Goal: Use online tool/utility: Utilize a website feature to perform a specific function

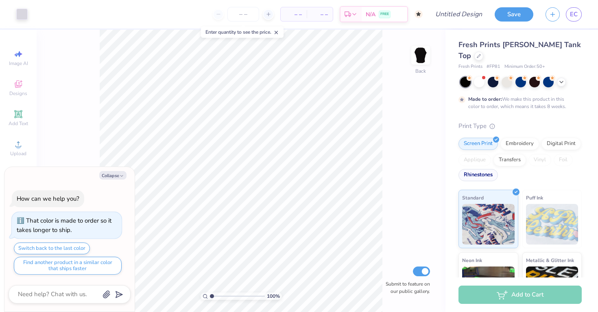
click at [486, 169] on div "Rhinestones" at bounding box center [477, 175] width 39 height 12
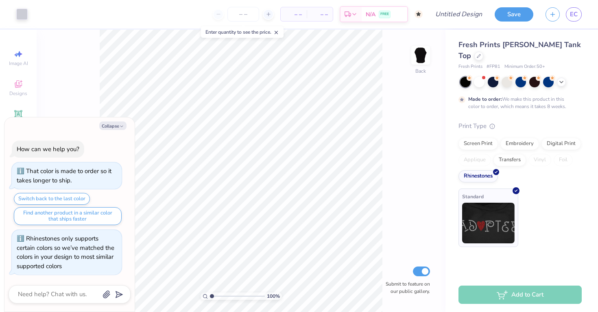
click at [470, 235] on div "Standard" at bounding box center [488, 218] width 60 height 59
click at [476, 224] on img at bounding box center [488, 223] width 52 height 41
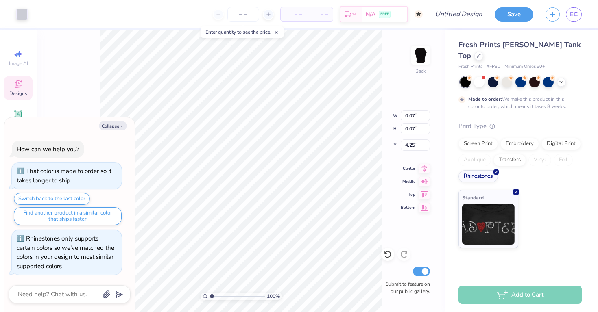
type textarea "x"
type input "3.97"
type textarea "x"
type input "3.83"
click at [116, 123] on button "Collapse" at bounding box center [112, 126] width 27 height 9
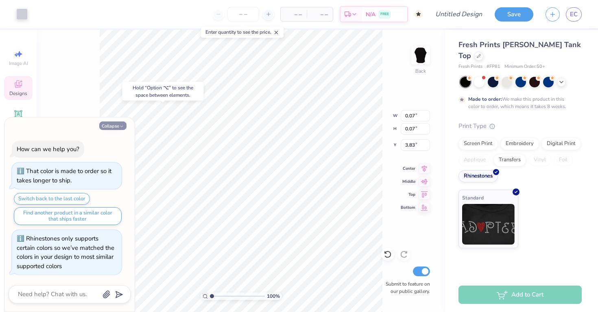
type textarea "x"
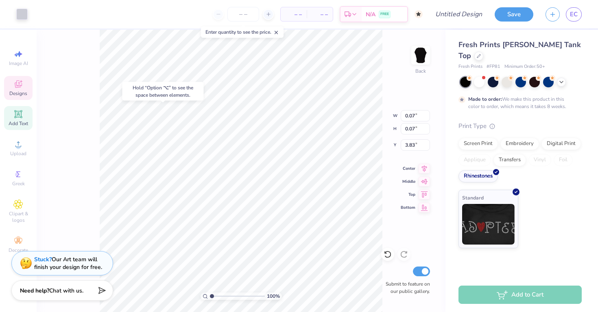
click at [25, 112] on div "Add Text" at bounding box center [18, 118] width 28 height 24
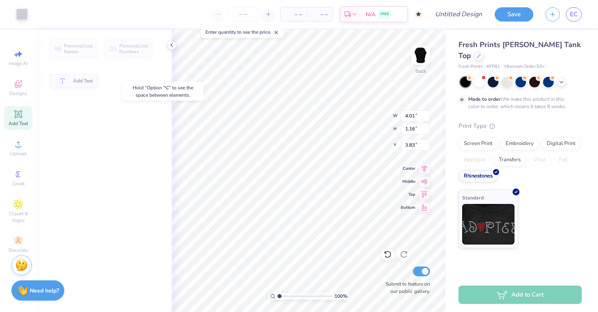
type input "4.01"
type input "1.16"
type input "8.55"
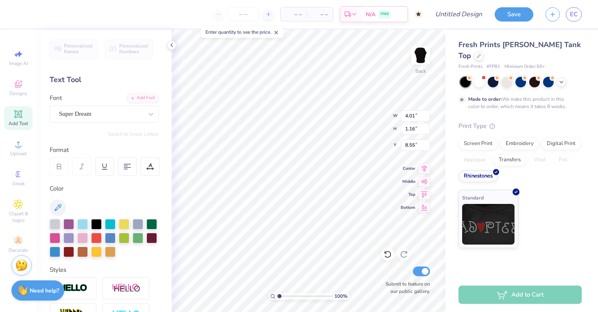
type input "0.07"
type input "4.25"
type input "4.04"
type input "0.09"
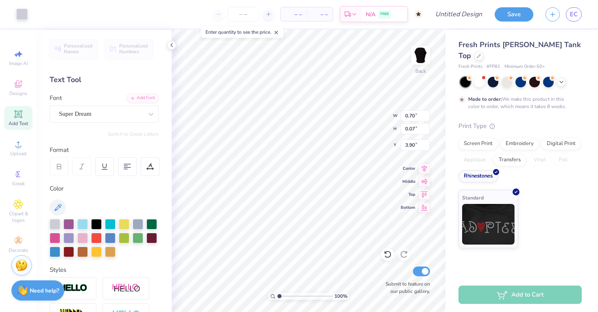
type input "0.01"
type input "3.21"
click at [383, 256] on div at bounding box center [387, 254] width 13 height 13
click at [382, 256] on div at bounding box center [387, 254] width 13 height 13
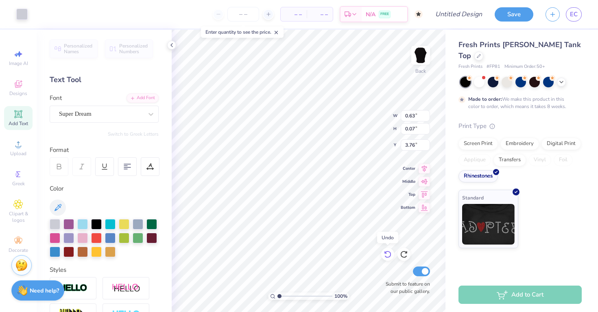
click at [382, 256] on div at bounding box center [387, 254] width 13 height 13
click at [491, 76] on div at bounding box center [493, 81] width 11 height 11
type input "3.83"
type input "0.06"
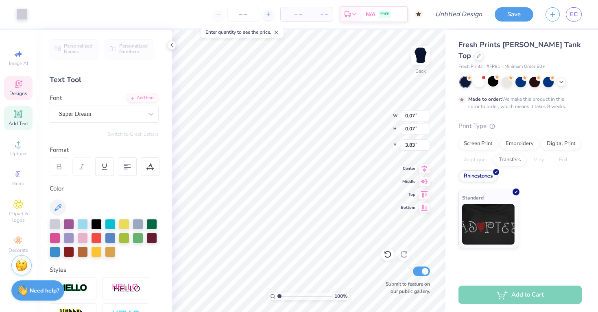
type input "0.06"
type input "4.04"
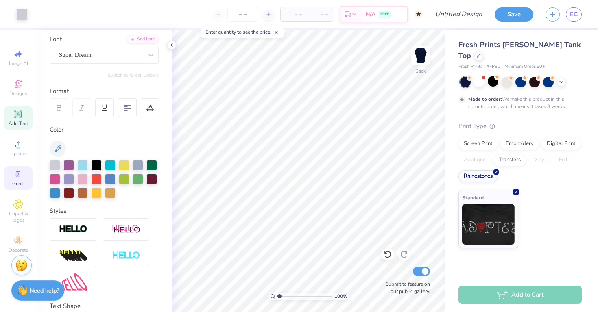
click at [21, 174] on icon at bounding box center [18, 175] width 10 height 10
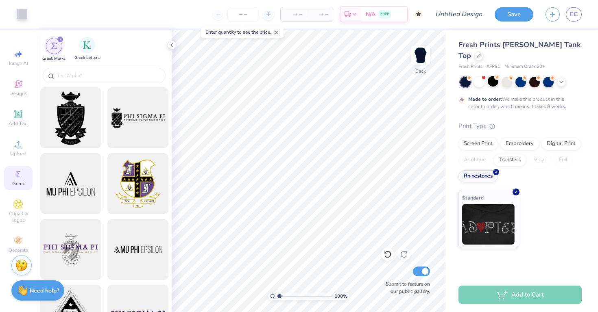
click at [86, 57] on span "Greek Letters" at bounding box center [86, 58] width 25 height 6
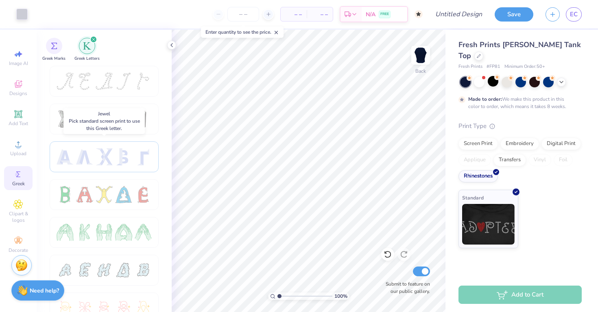
scroll to position [4, 0]
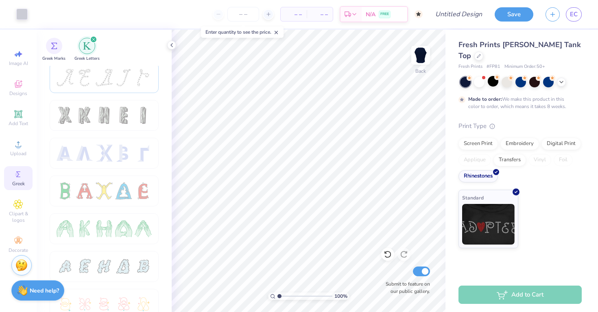
click at [108, 86] on div at bounding box center [104, 77] width 17 height 17
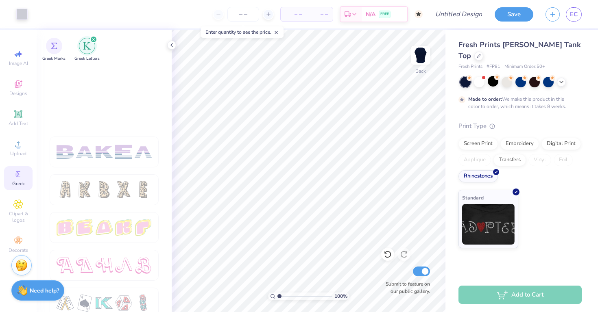
scroll to position [1378, 0]
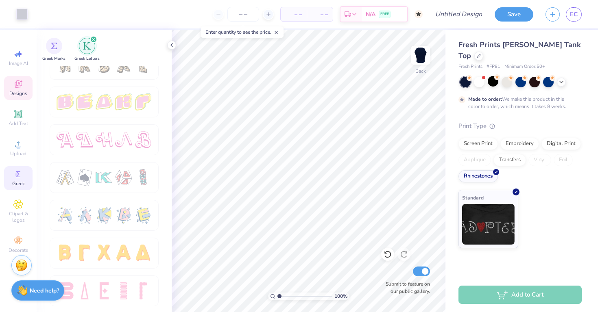
click at [25, 97] on div "Designs" at bounding box center [18, 88] width 28 height 24
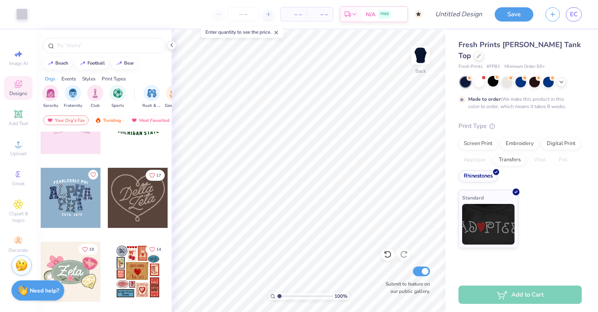
scroll to position [284, 0]
